Goal: Browse casually: Explore the website without a specific task or goal

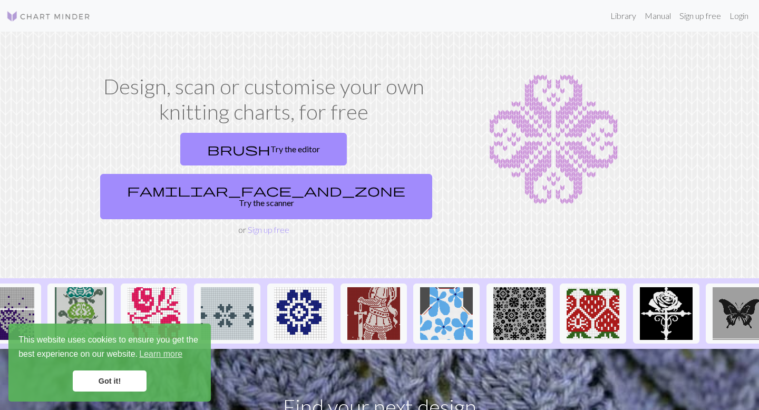
scroll to position [0, 615]
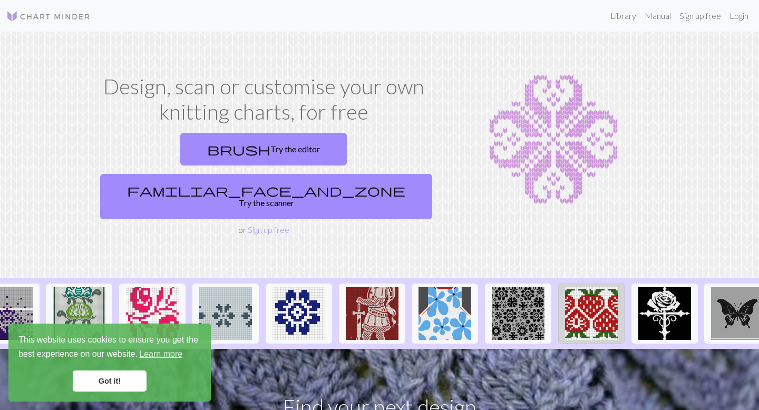
click at [609, 288] on img at bounding box center [591, 313] width 53 height 53
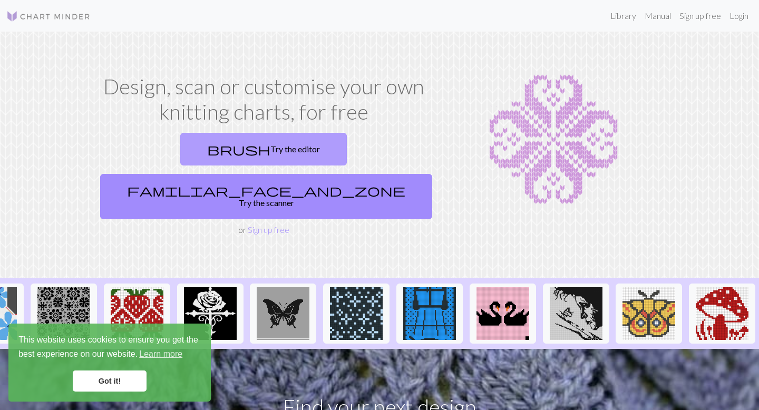
click at [191, 145] on link "brush Try the editor" at bounding box center [263, 149] width 167 height 33
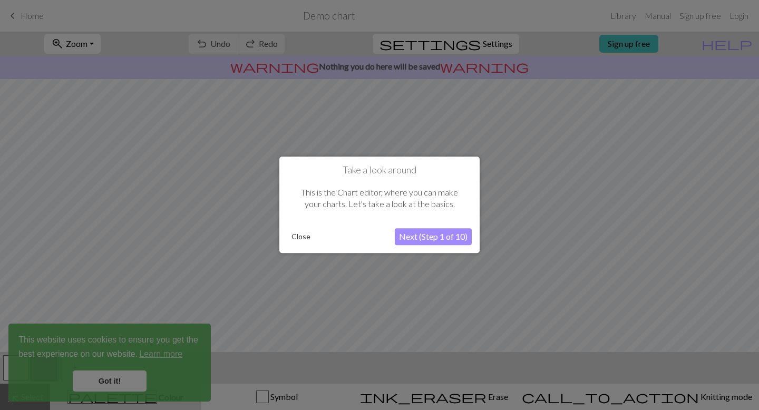
click at [299, 242] on button "Close" at bounding box center [300, 237] width 27 height 16
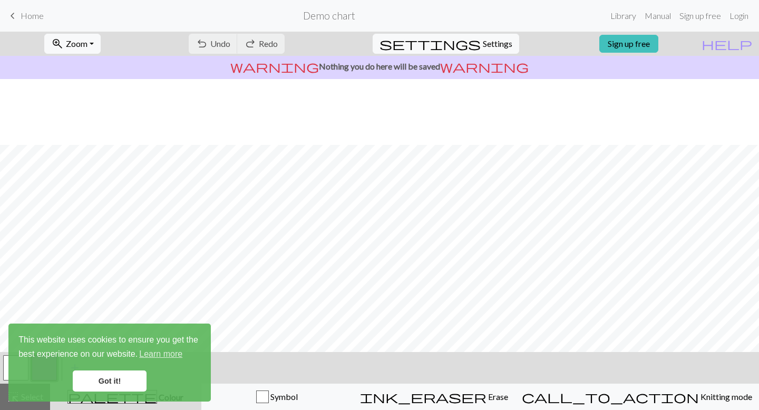
scroll to position [112, 0]
click at [36, 13] on span "Home" at bounding box center [32, 16] width 23 height 10
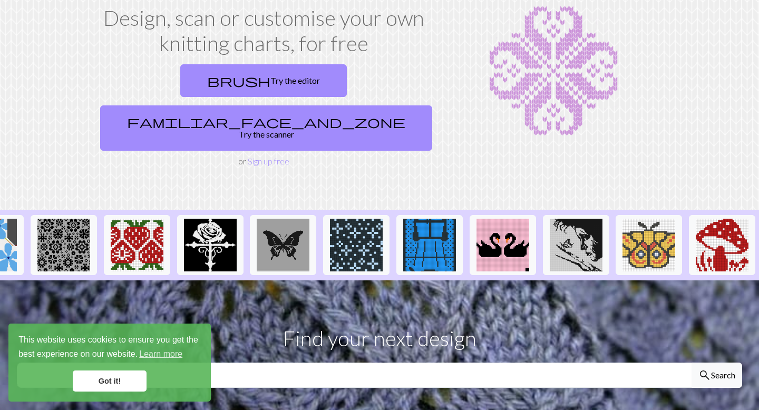
scroll to position [71, 0]
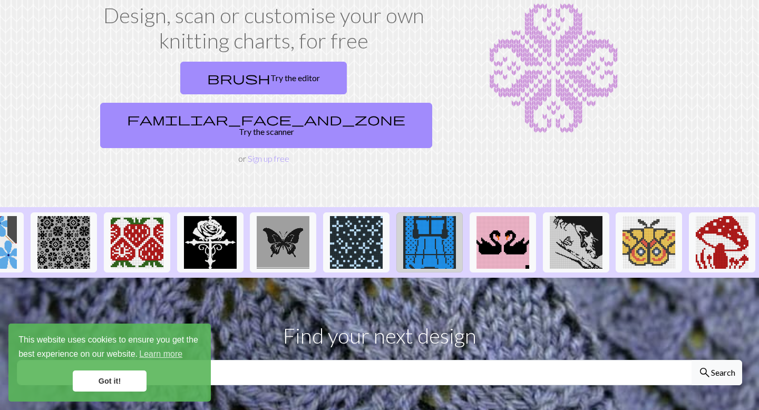
click at [430, 216] on img at bounding box center [429, 242] width 53 height 53
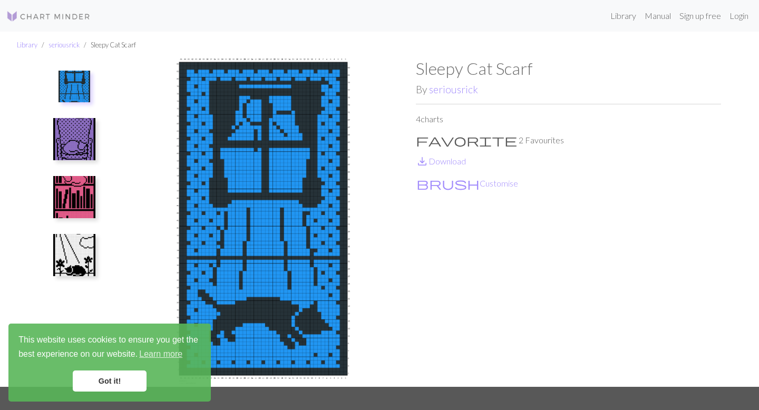
click at [87, 132] on img at bounding box center [74, 139] width 42 height 42
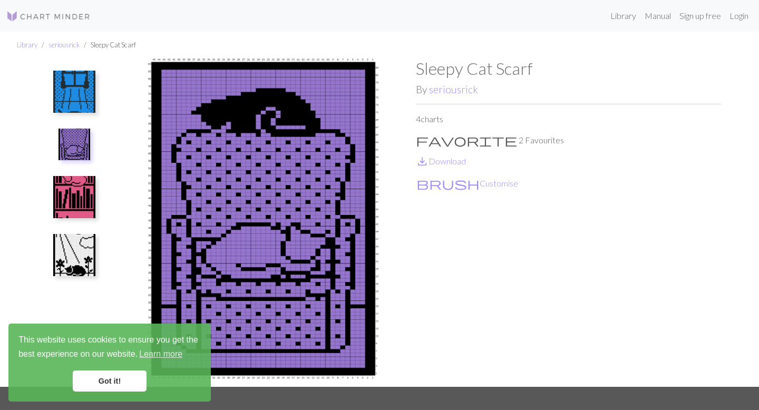
click at [87, 188] on img at bounding box center [74, 197] width 42 height 42
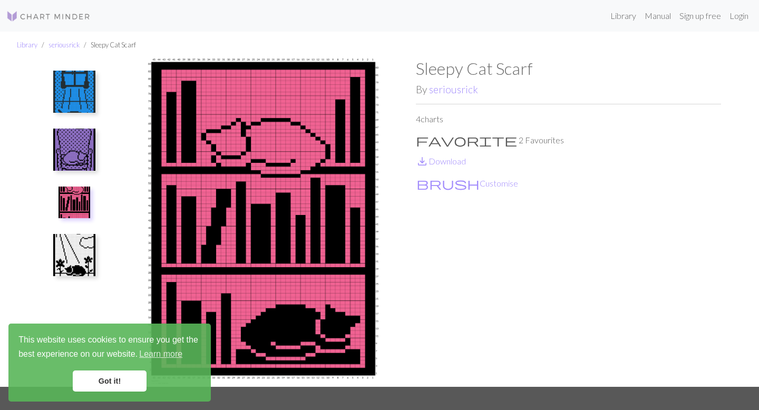
click at [93, 246] on img at bounding box center [74, 255] width 42 height 42
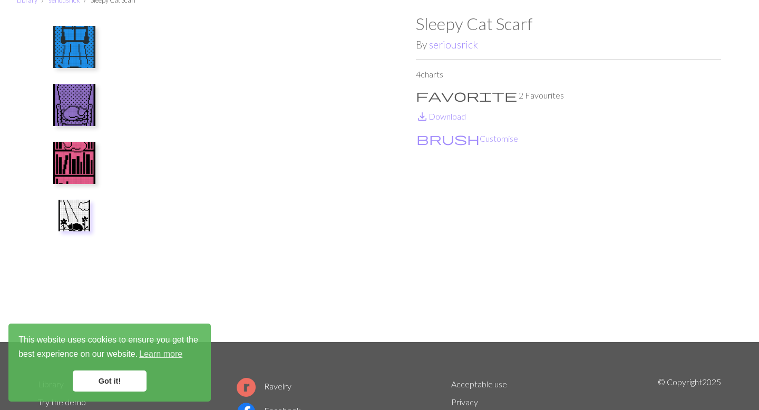
scroll to position [150, 0]
